Goal: Complete application form: Complete application form

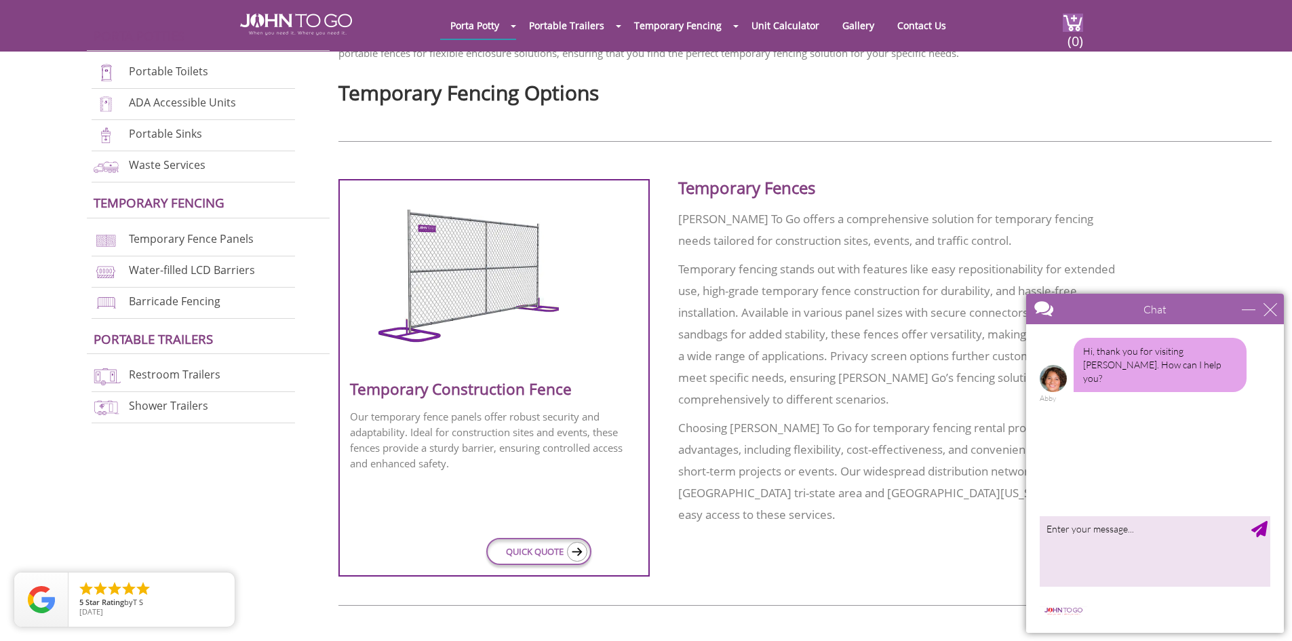
scroll to position [475, 0]
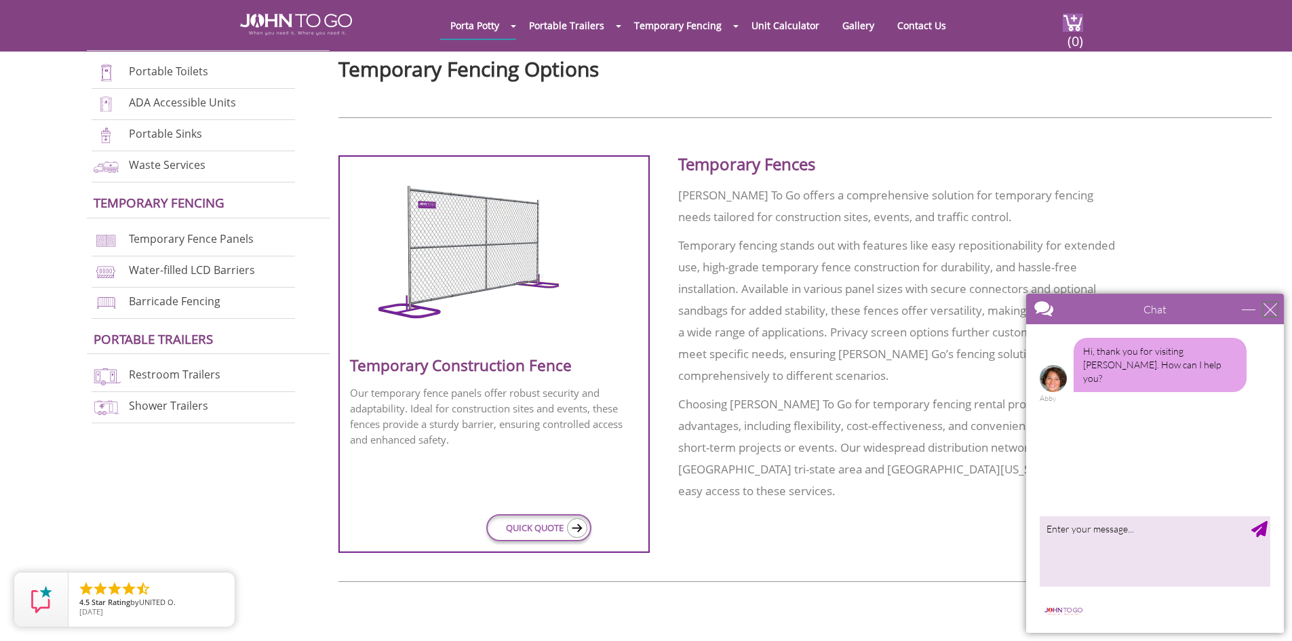
click at [1272, 304] on div "close" at bounding box center [1270, 309] width 14 height 14
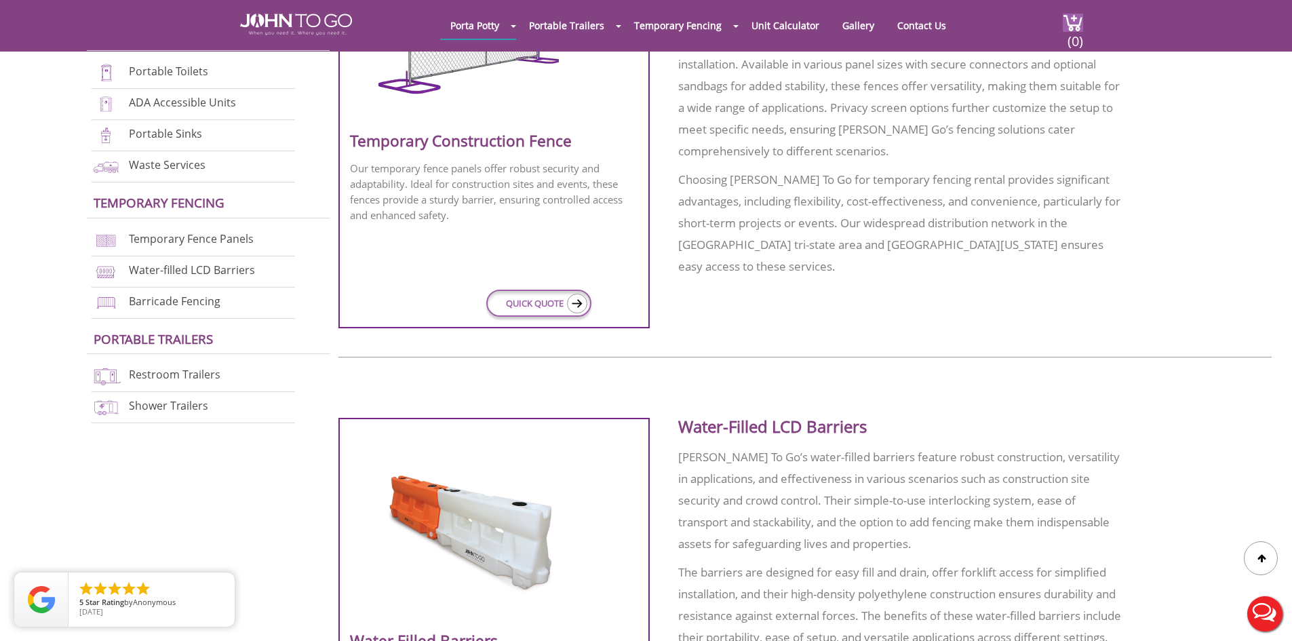
scroll to position [678, 0]
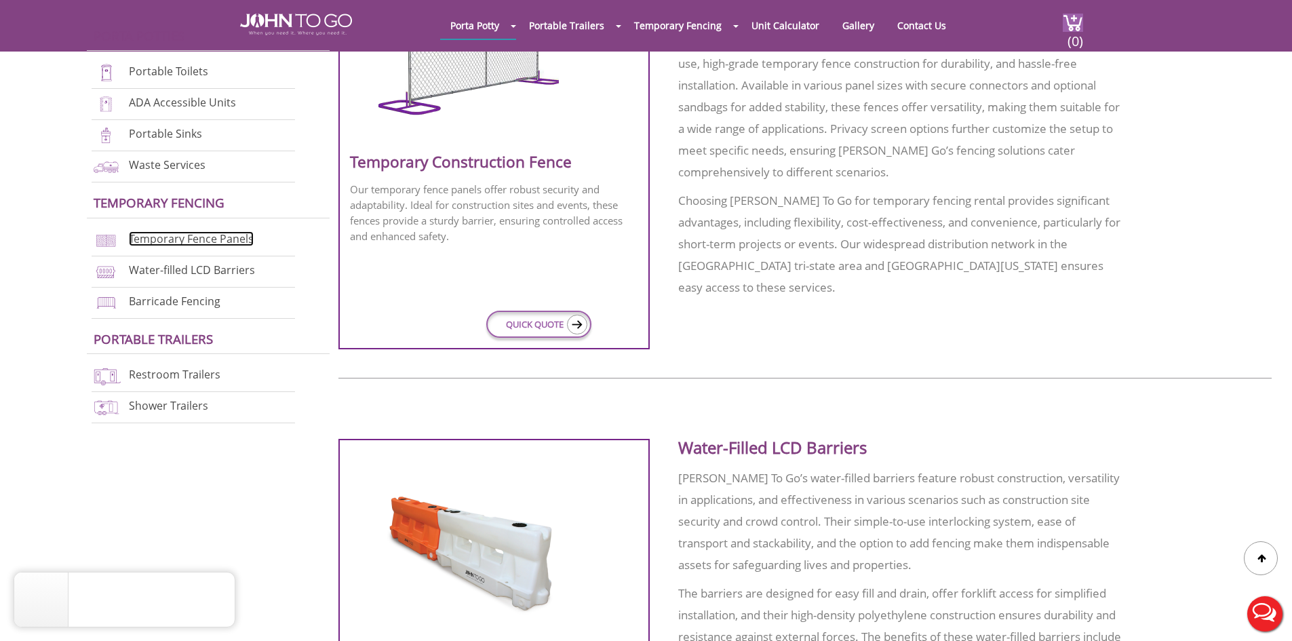
click at [187, 241] on link "Temporary Fence Panels" at bounding box center [191, 238] width 125 height 15
click at [146, 239] on link "Temporary Fence Panels" at bounding box center [191, 238] width 125 height 15
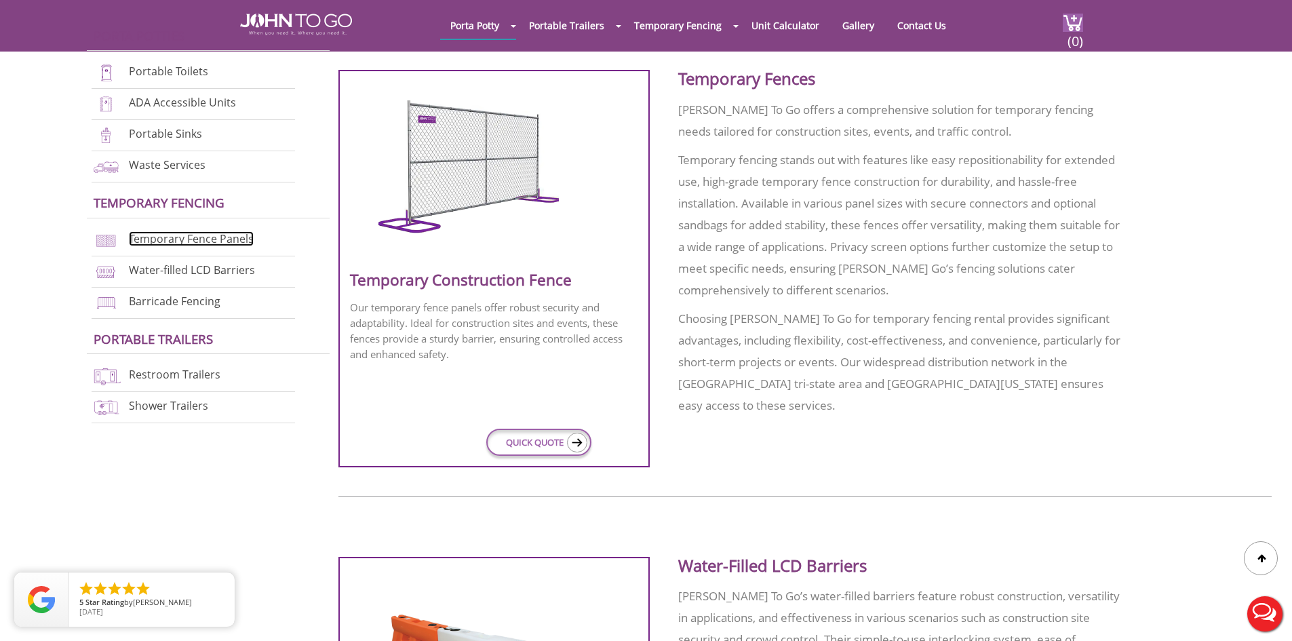
scroll to position [542, 0]
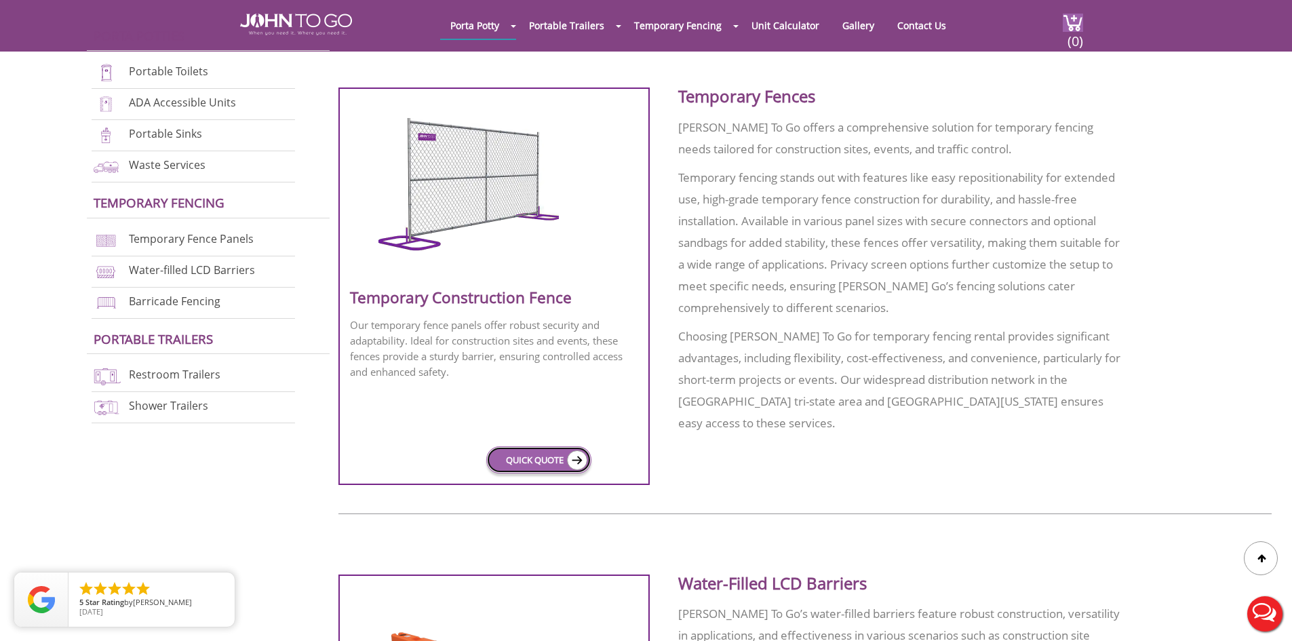
click at [577, 464] on img at bounding box center [577, 460] width 20 height 20
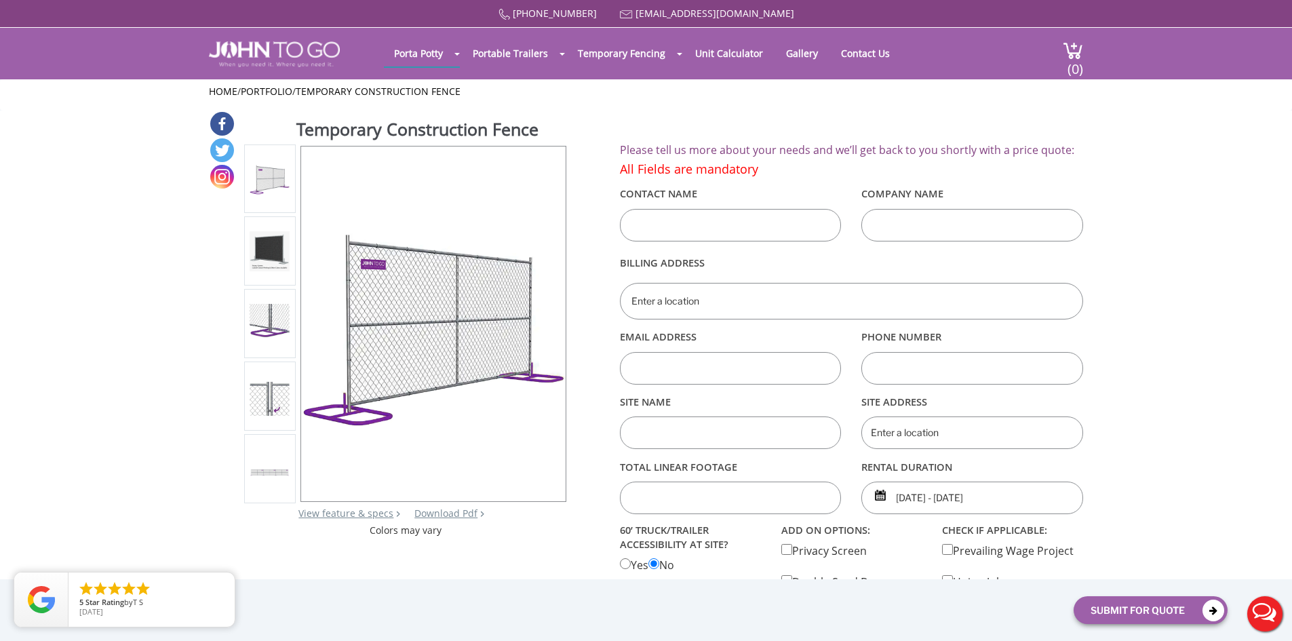
click at [677, 228] on input "text" at bounding box center [731, 225] width 222 height 33
type input "[PERSON_NAME]"
type input "[MEDICAL_DATA] Environmental Company"
type input "[STREET_ADDRESS]"
type input "[PERSON_NAME][EMAIL_ADDRESS][DOMAIN_NAME]"
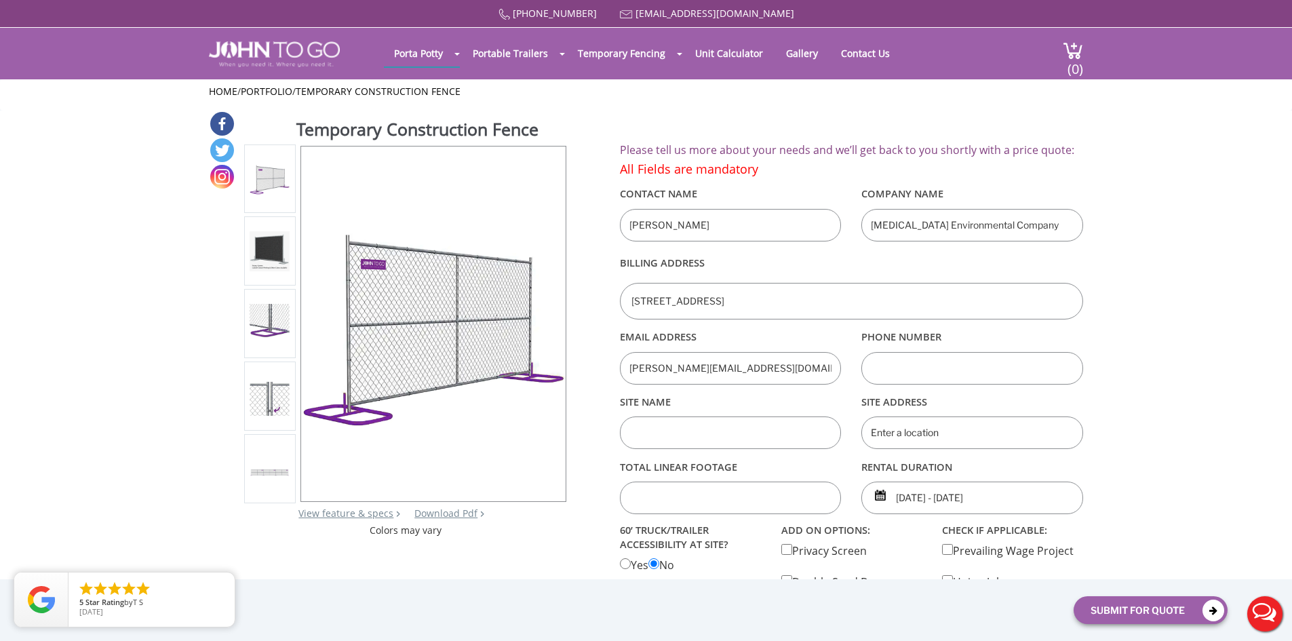
type input "9083072500"
click at [703, 429] on input "text" at bounding box center [731, 432] width 222 height 33
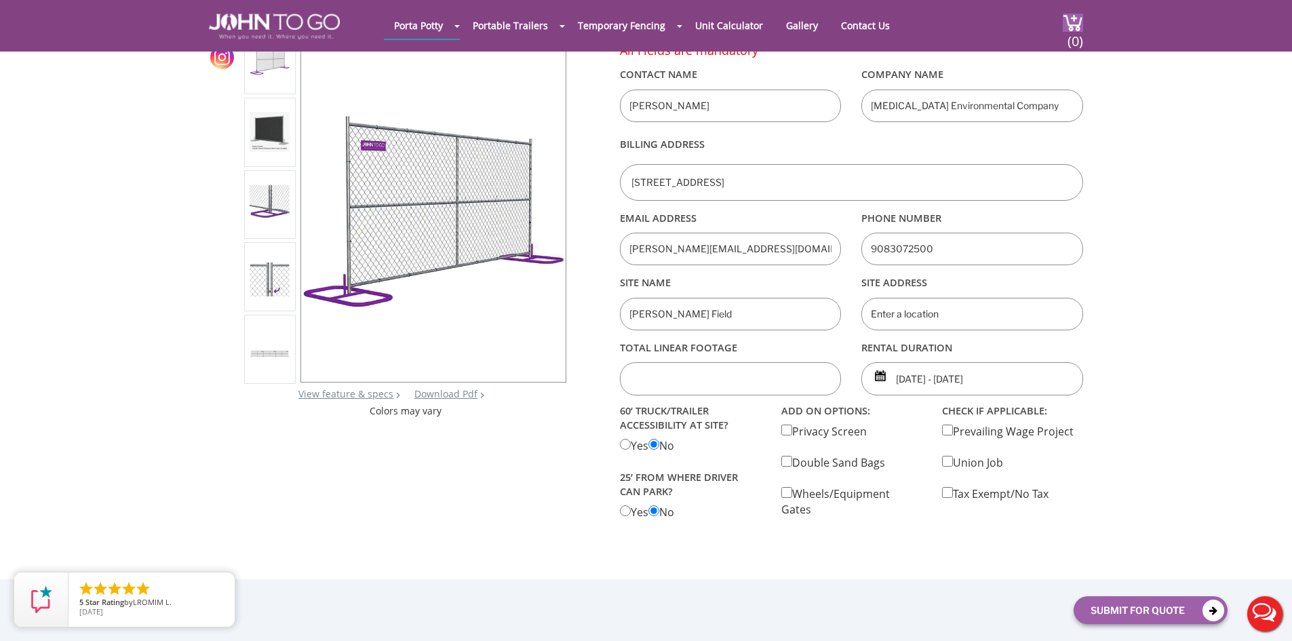
type input "[PERSON_NAME] Field"
click at [903, 319] on input "text" at bounding box center [972, 314] width 222 height 33
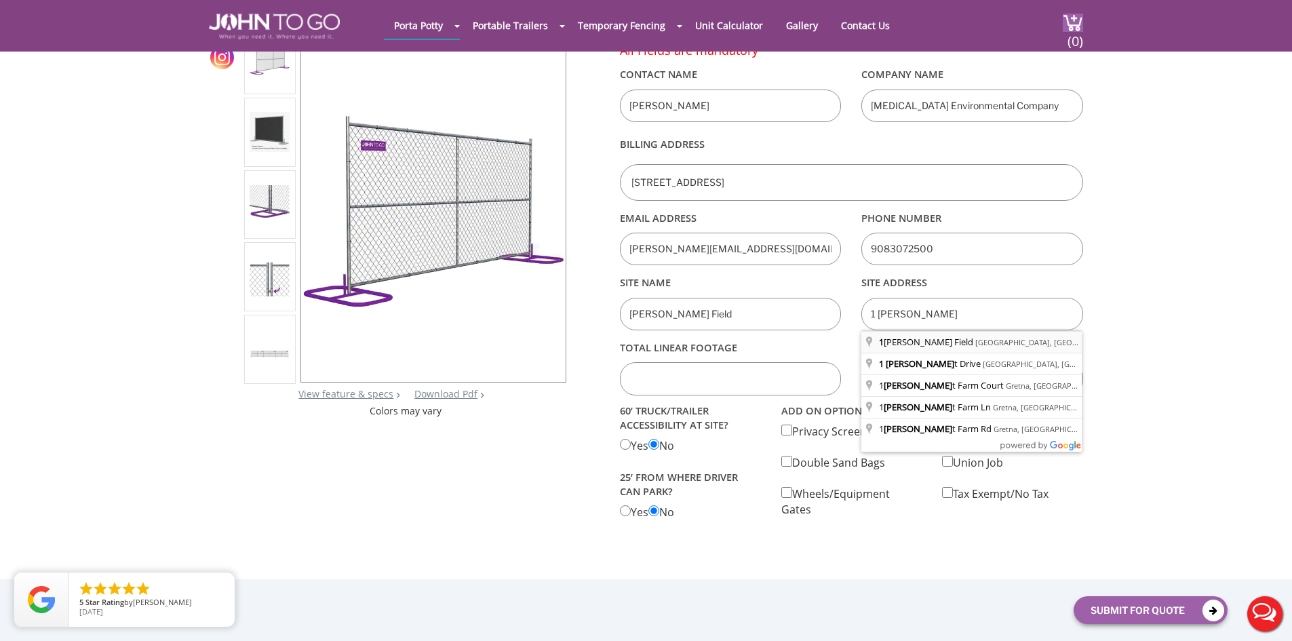
type input "1 [PERSON_NAME][GEOGRAPHIC_DATA], [GEOGRAPHIC_DATA], [GEOGRAPHIC_DATA], [GEOGRA…"
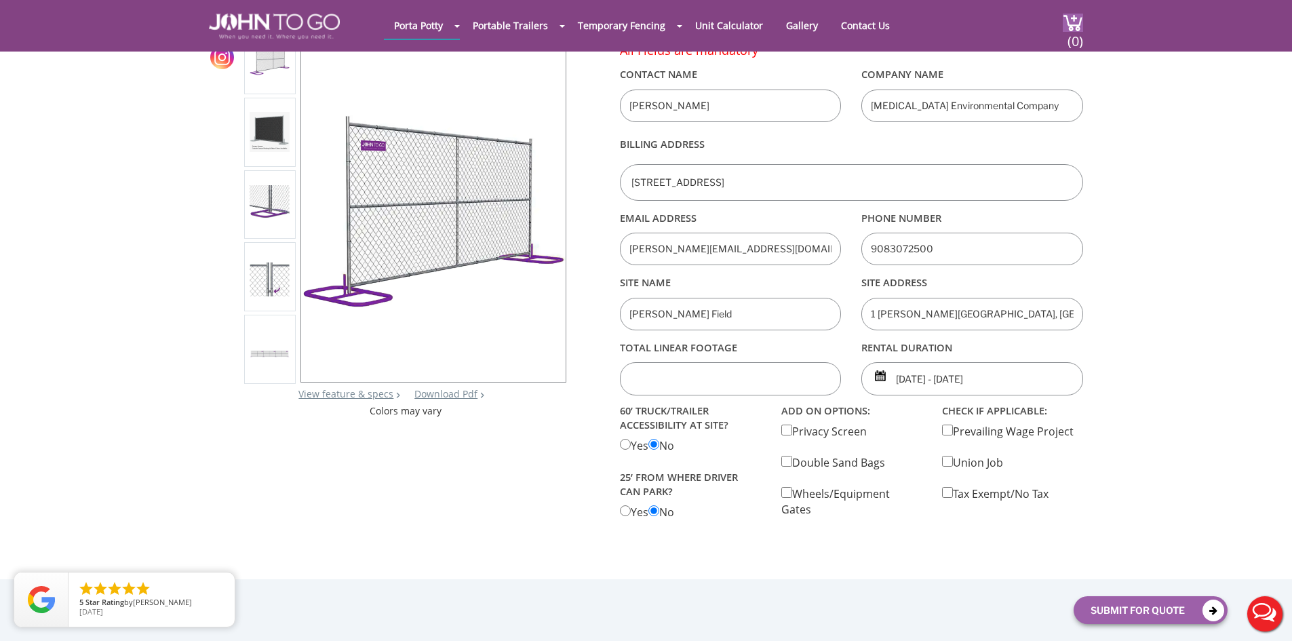
click at [670, 375] on input "text" at bounding box center [731, 378] width 222 height 33
type input "500"
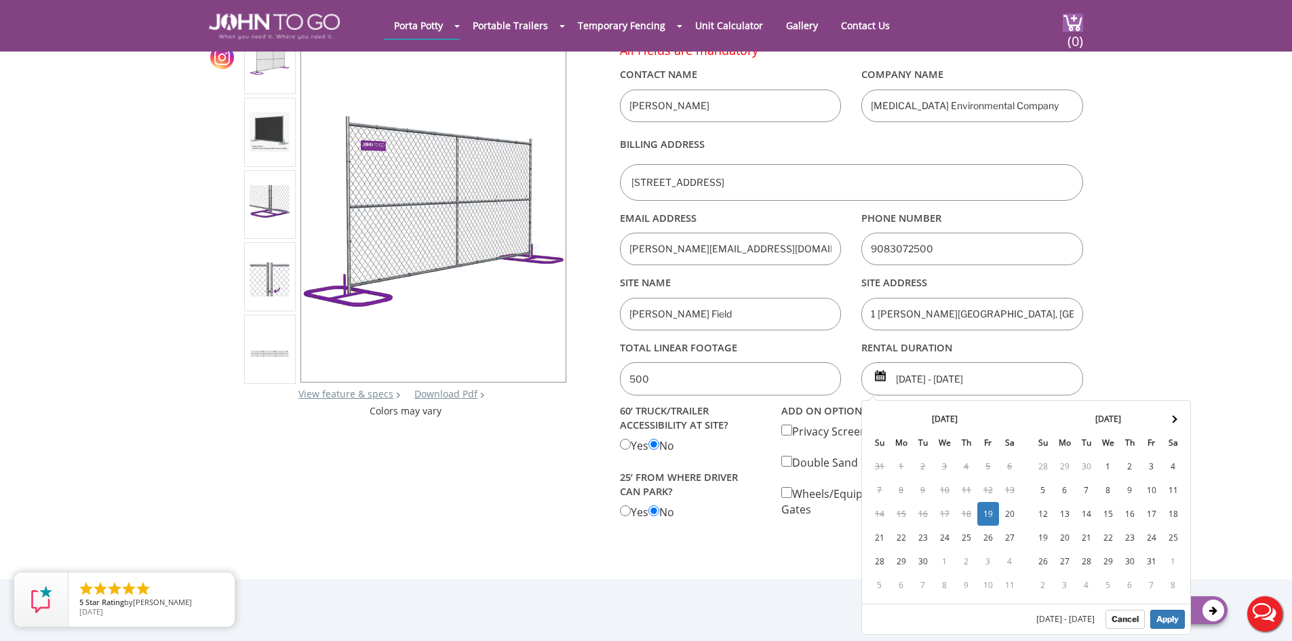
click at [919, 376] on input "[DATE] - [DATE]" at bounding box center [972, 378] width 222 height 33
click at [1172, 422] on span at bounding box center [1172, 418] width 7 height 7
click at [879, 419] on span at bounding box center [878, 418] width 7 height 7
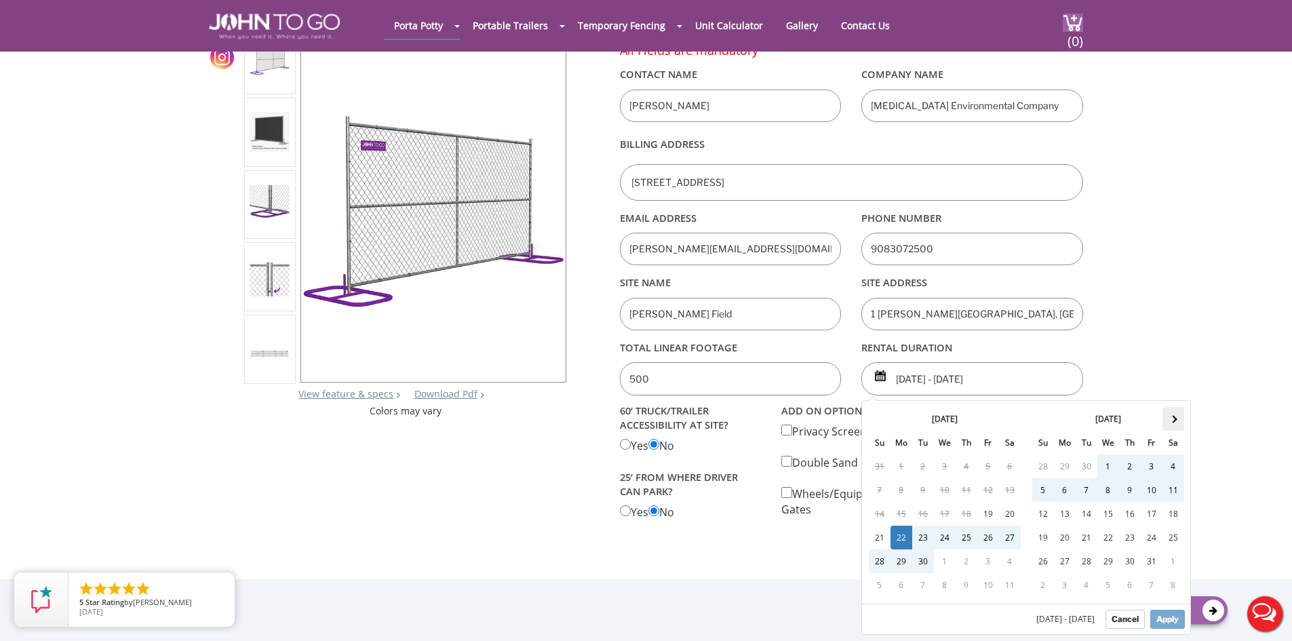
click at [1172, 423] on th at bounding box center [1173, 419] width 22 height 24
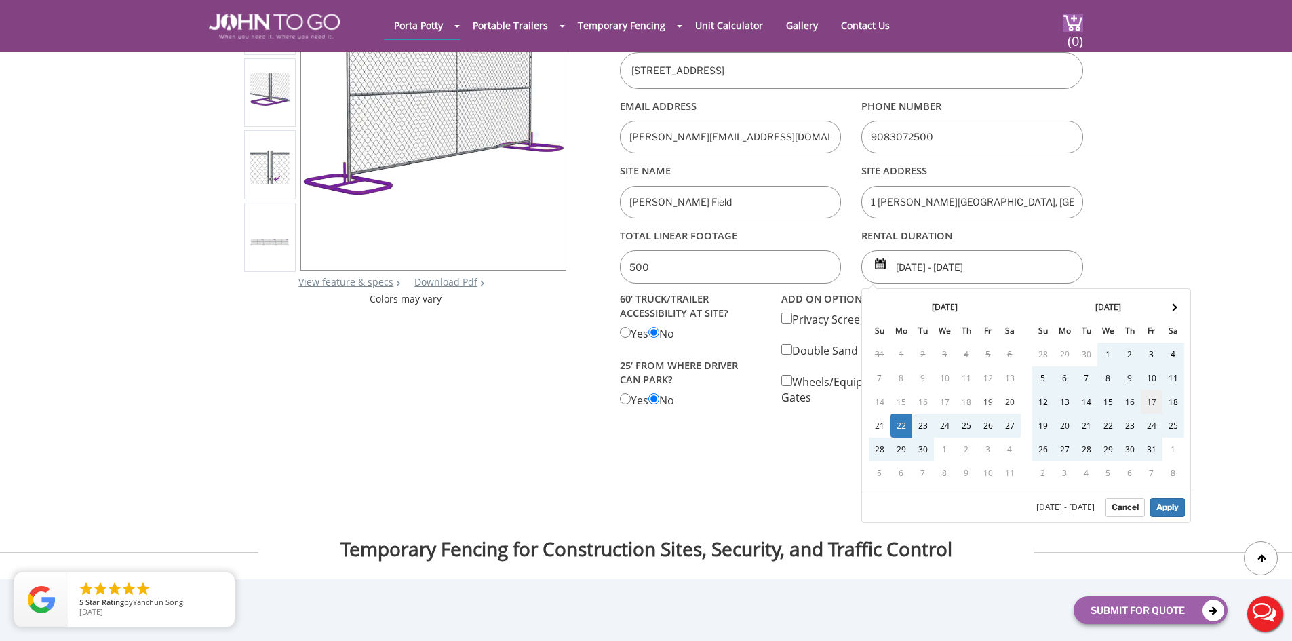
scroll to position [203, 0]
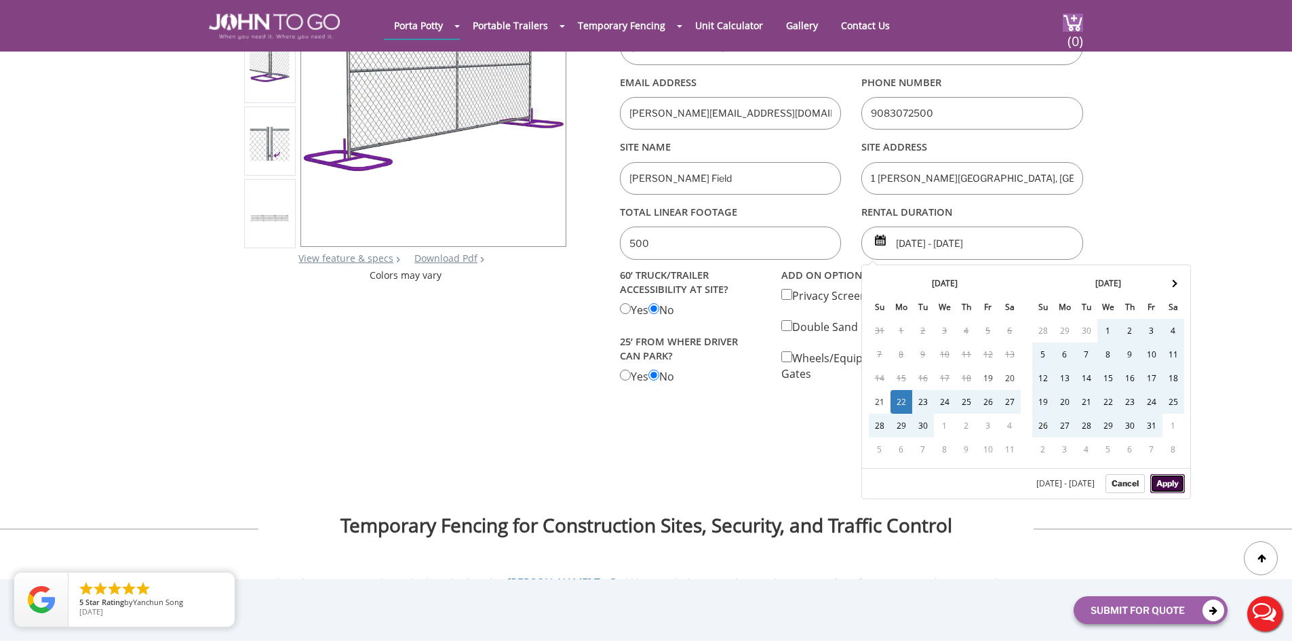
click at [1174, 483] on button "Apply" at bounding box center [1167, 483] width 35 height 19
type input "[DATE] - [DATE]"
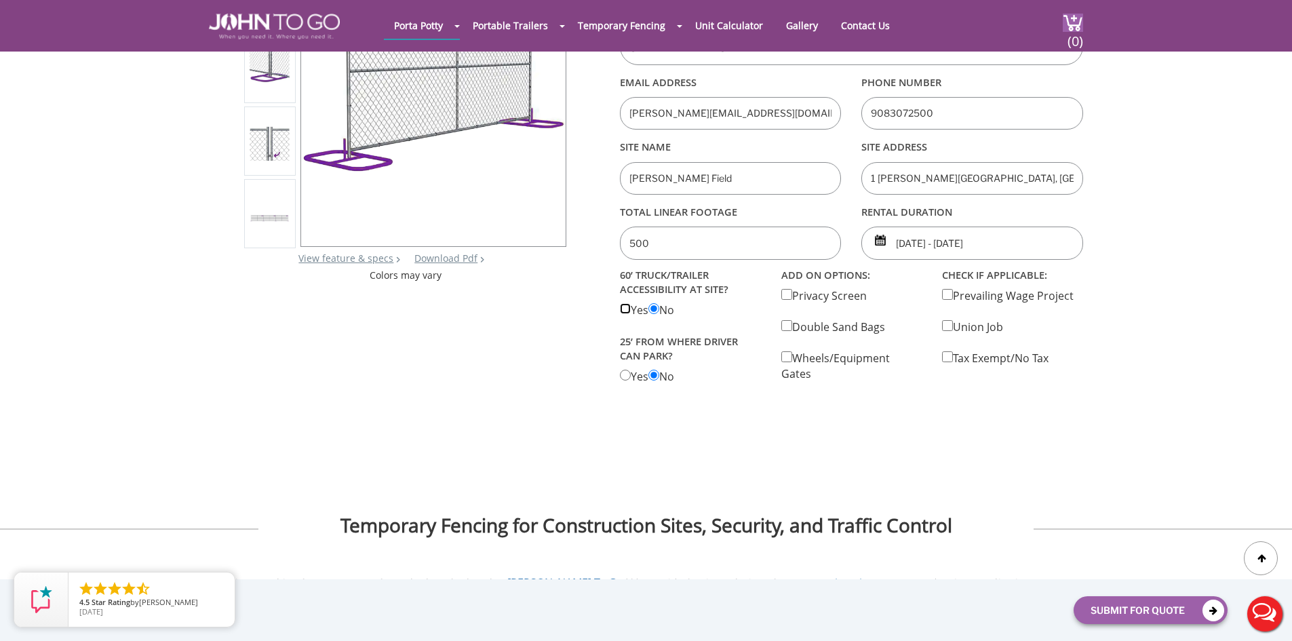
click at [625, 309] on Accessiblity "radio" at bounding box center [625, 308] width 11 height 11
radio Accessiblity "true"
click at [627, 374] on park "radio" at bounding box center [625, 375] width 11 height 11
radio park "true"
drag, startPoint x: 943, startPoint y: 294, endPoint x: 949, endPoint y: 299, distance: 7.7
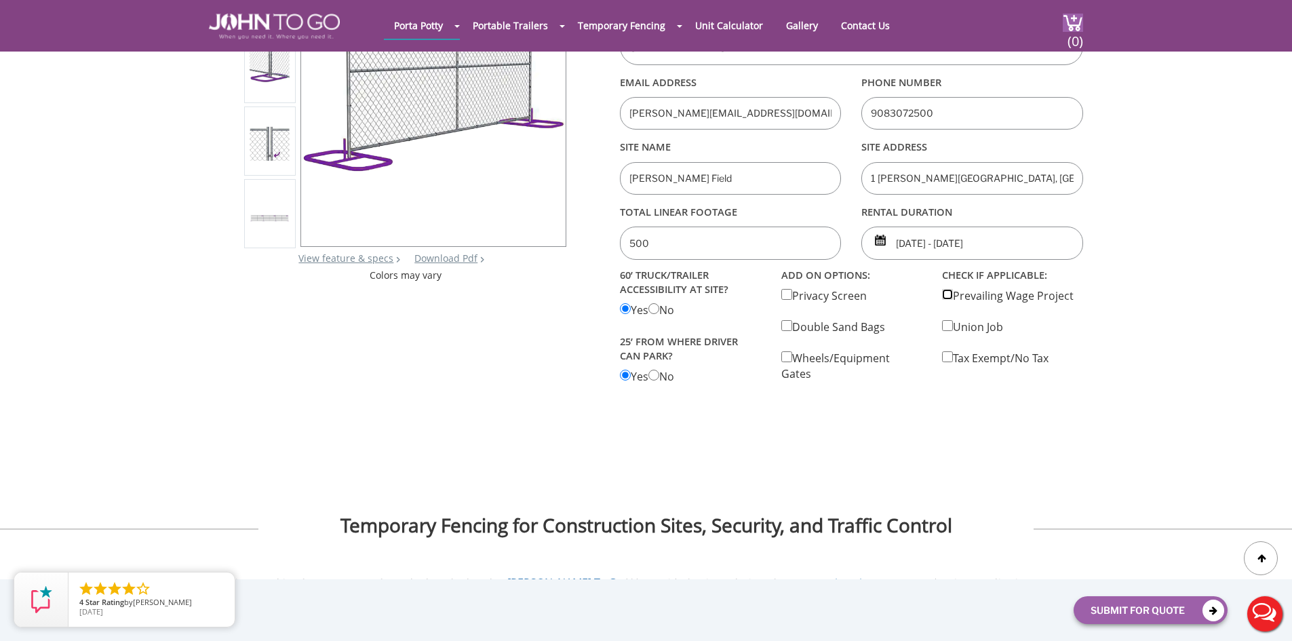
click at [945, 296] on input "checkbox" at bounding box center [947, 294] width 11 height 11
checkbox input "true"
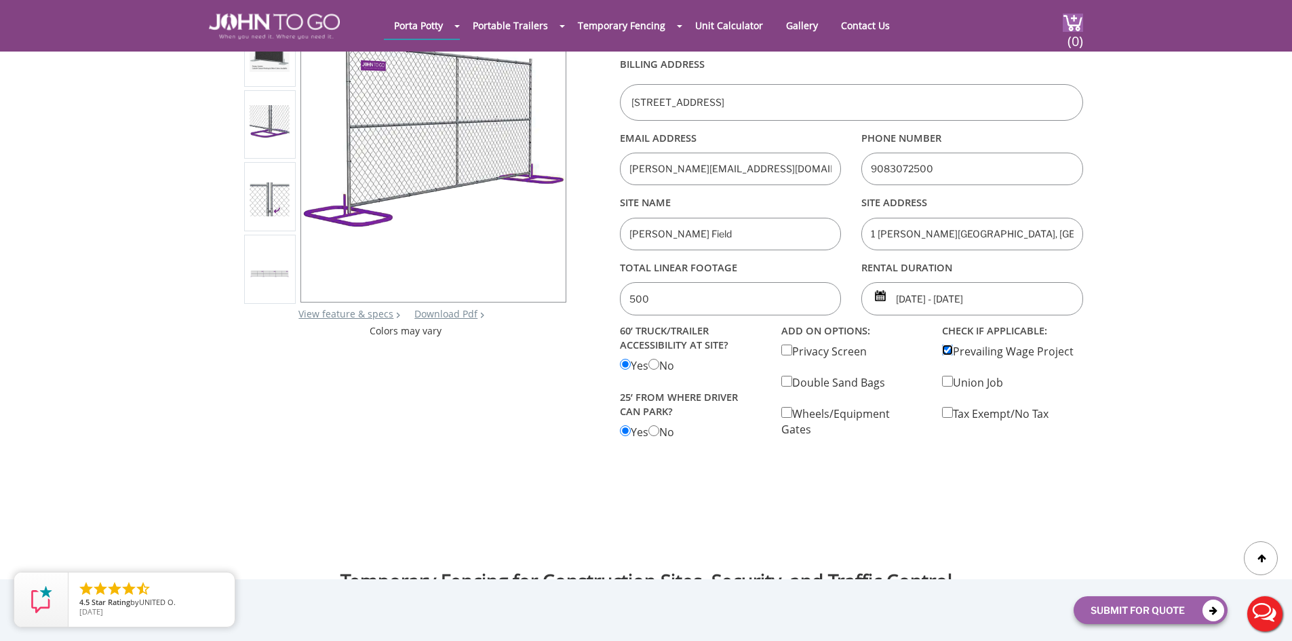
scroll to position [136, 0]
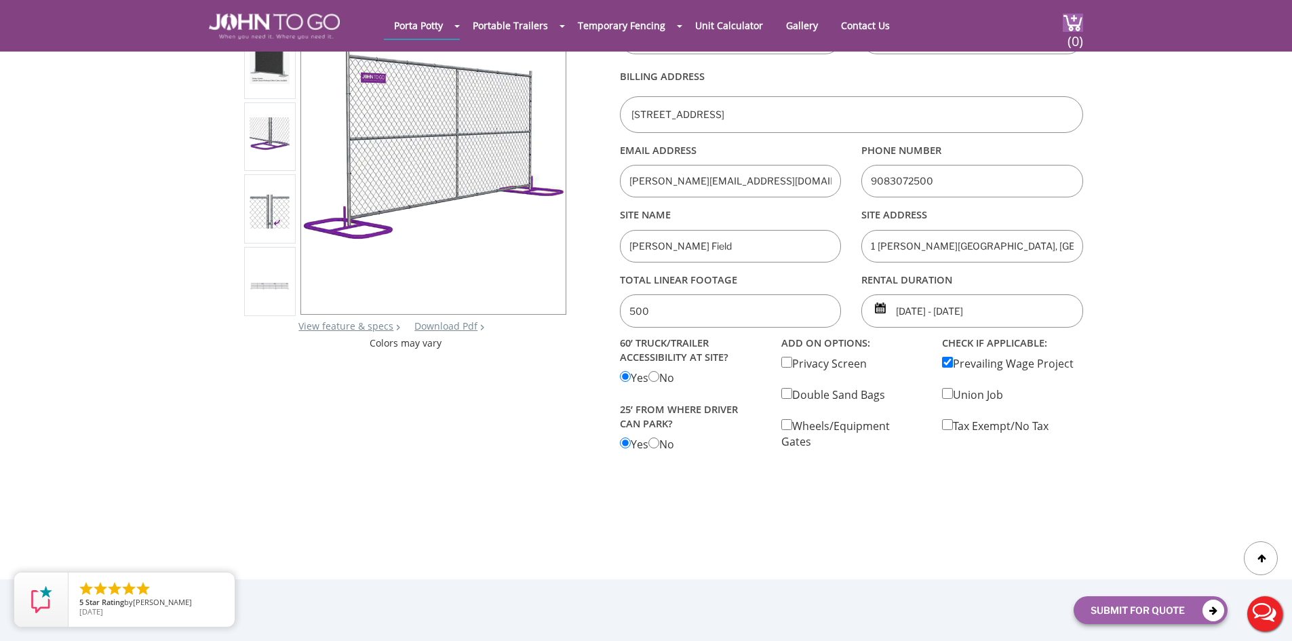
click at [678, 313] on input "500" at bounding box center [731, 310] width 222 height 33
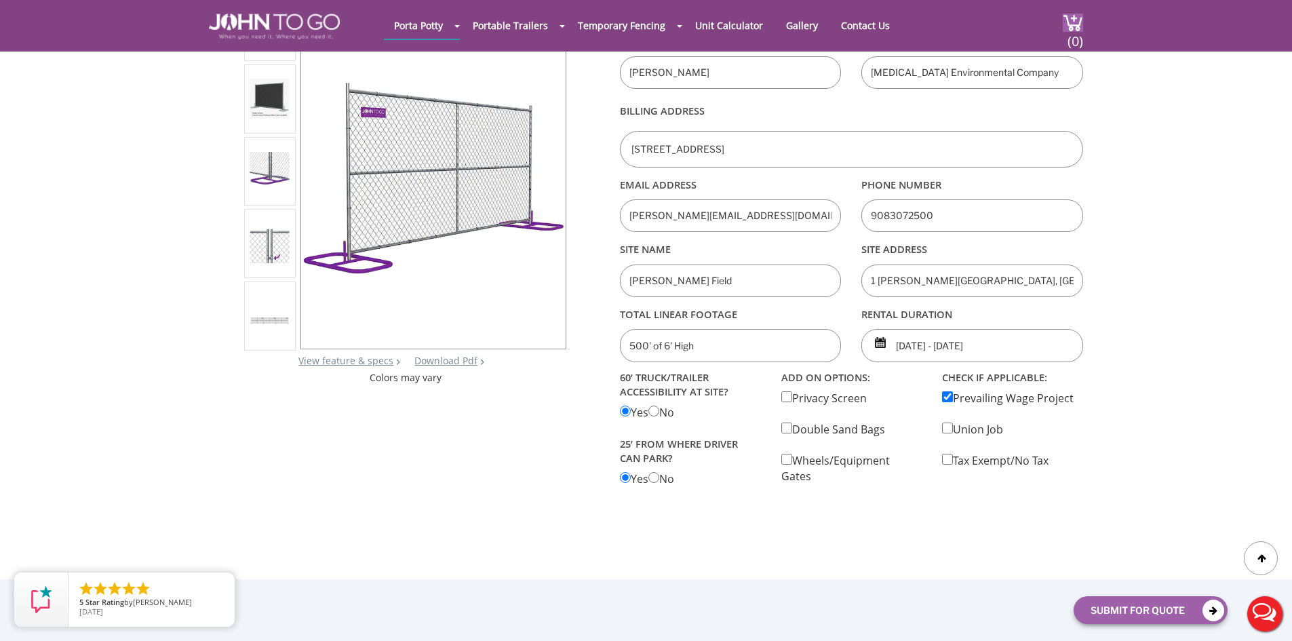
scroll to position [68, 0]
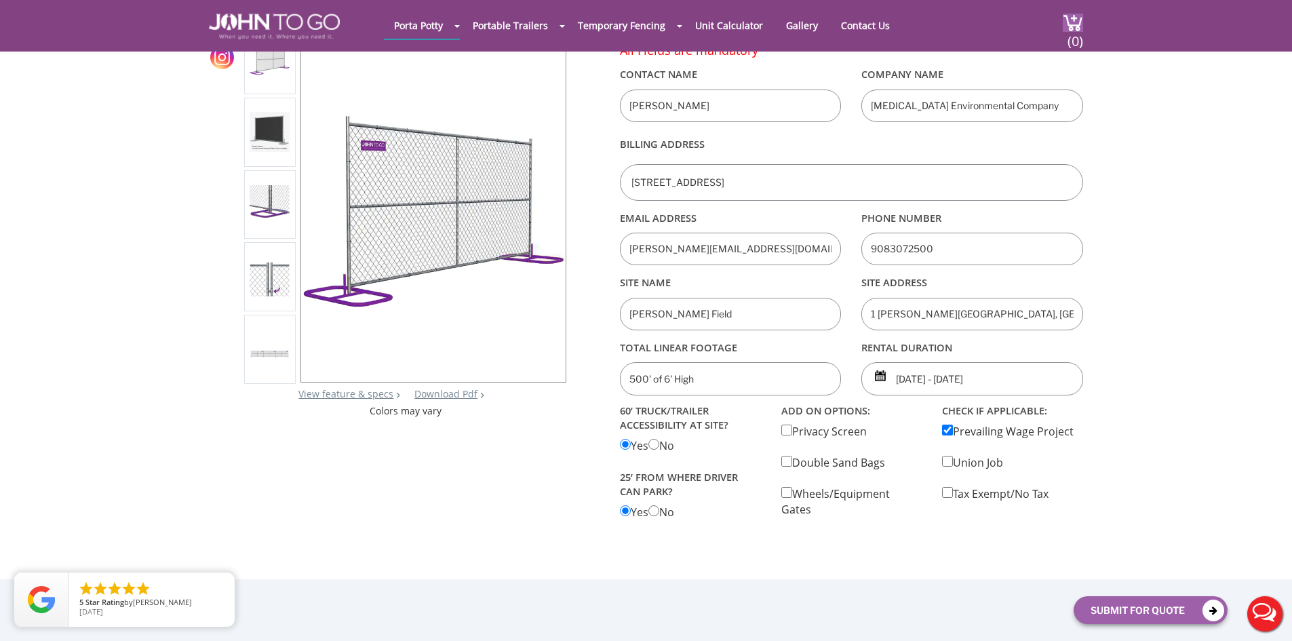
click at [641, 382] on input "500' of 6' High" at bounding box center [731, 378] width 222 height 33
click at [705, 380] on input "504' of 6' High" at bounding box center [731, 378] width 222 height 33
type input "504' of 6' High Fence"
drag, startPoint x: 941, startPoint y: 250, endPoint x: 889, endPoint y: 266, distance: 54.7
click at [889, 264] on input "9083072500" at bounding box center [972, 249] width 222 height 33
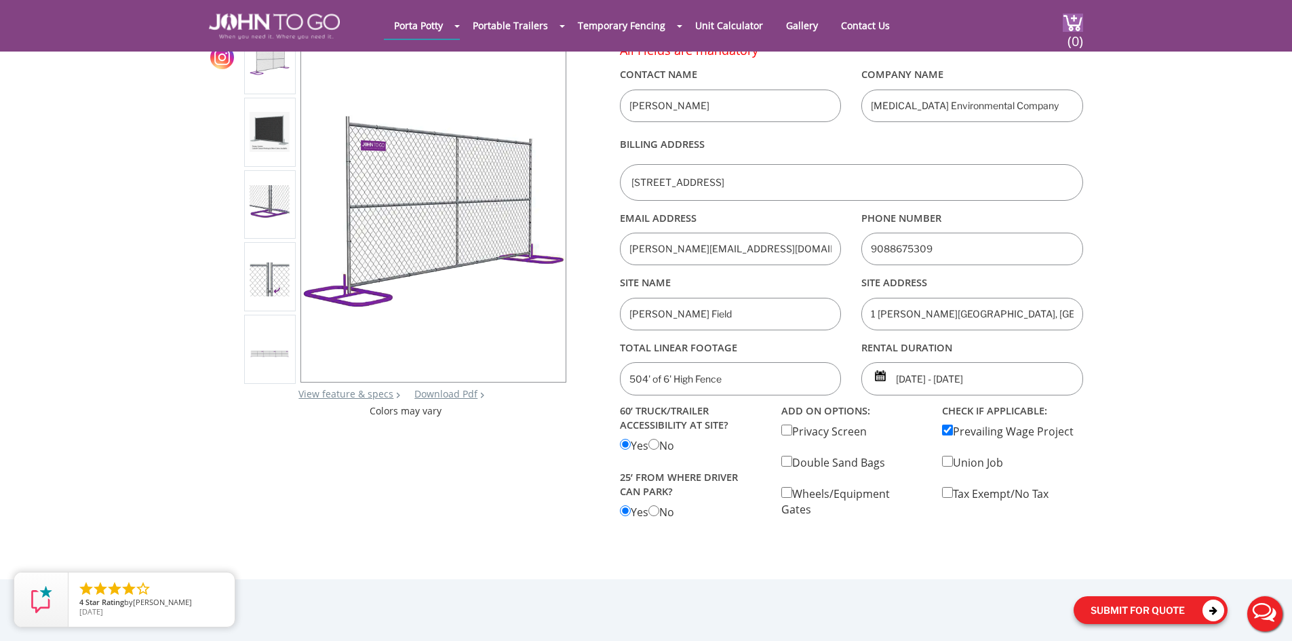
type input "9088675309"
click at [1191, 610] on button "Submit For Quote" at bounding box center [1150, 610] width 154 height 28
